Goal: Task Accomplishment & Management: Manage account settings

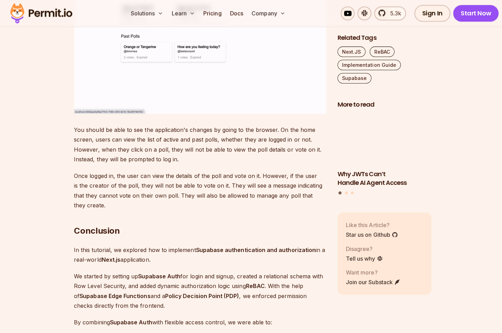
scroll to position [9744, 0]
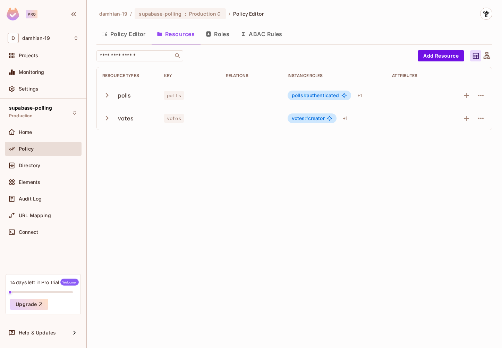
click at [30, 128] on div "Home" at bounding box center [43, 132] width 71 height 8
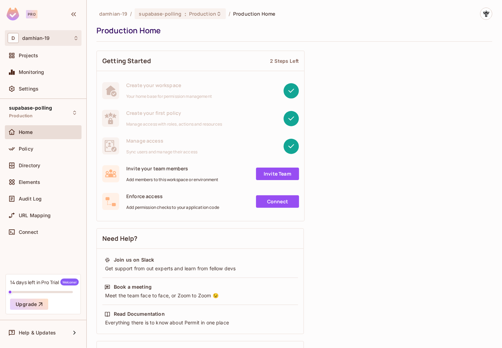
click at [31, 44] on div "D damhian-19" at bounding box center [43, 38] width 77 height 16
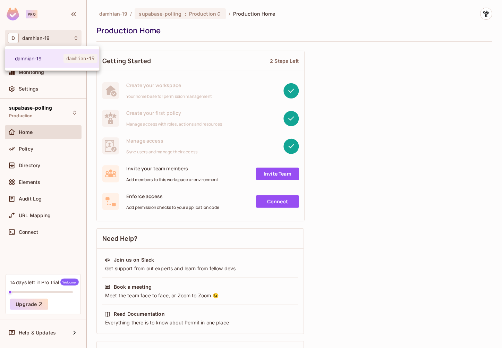
click at [40, 131] on div at bounding box center [251, 174] width 502 height 348
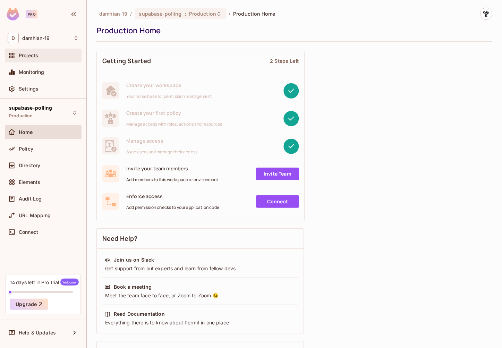
click at [29, 55] on span "Projects" at bounding box center [28, 56] width 19 height 6
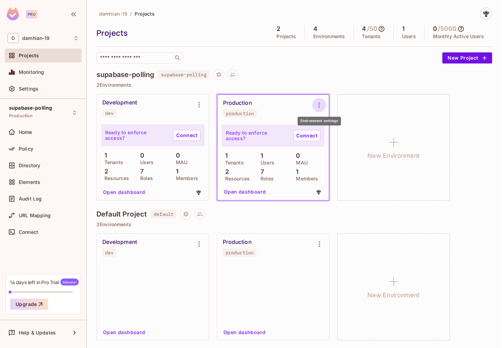
click at [317, 104] on icon "Environment settings" at bounding box center [319, 105] width 8 height 8
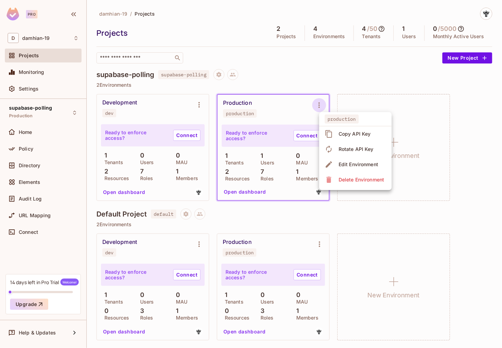
click at [323, 130] on li "Copy API Key" at bounding box center [355, 133] width 72 height 15
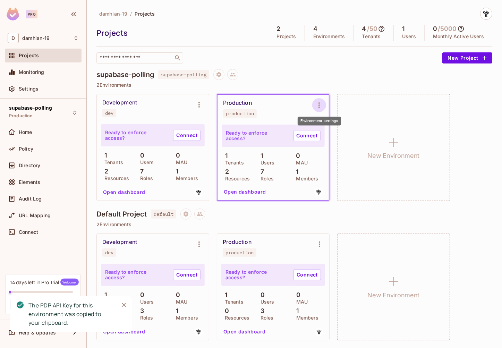
click at [321, 106] on icon "Environment settings" at bounding box center [319, 105] width 8 height 8
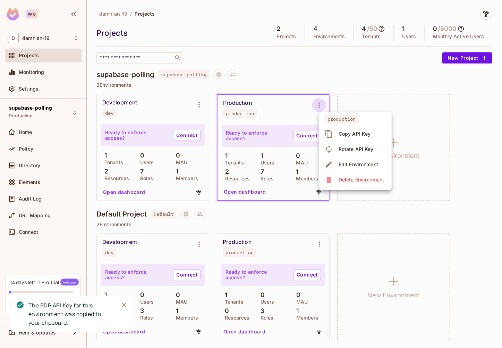
click at [352, 137] on span "Copy API Key" at bounding box center [354, 133] width 36 height 11
